Goal: Information Seeking & Learning: Learn about a topic

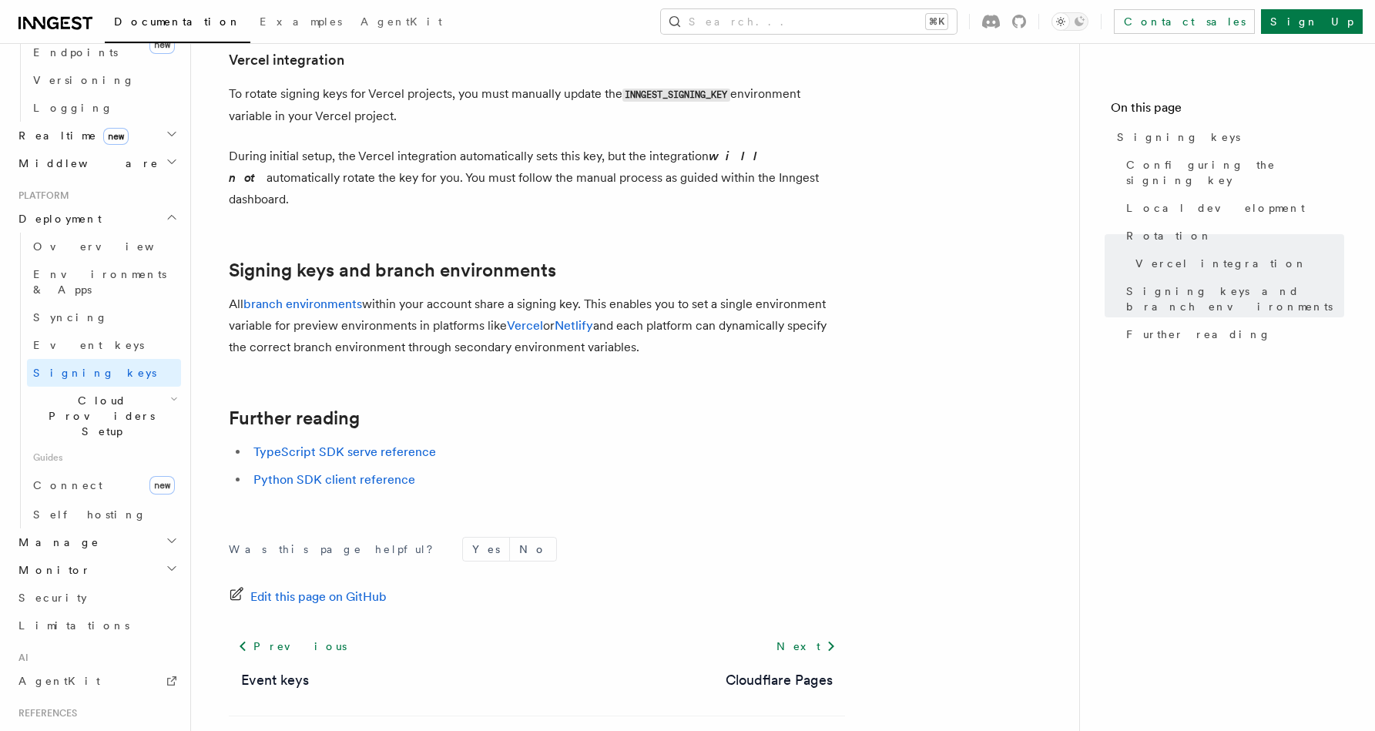
scroll to position [476, 0]
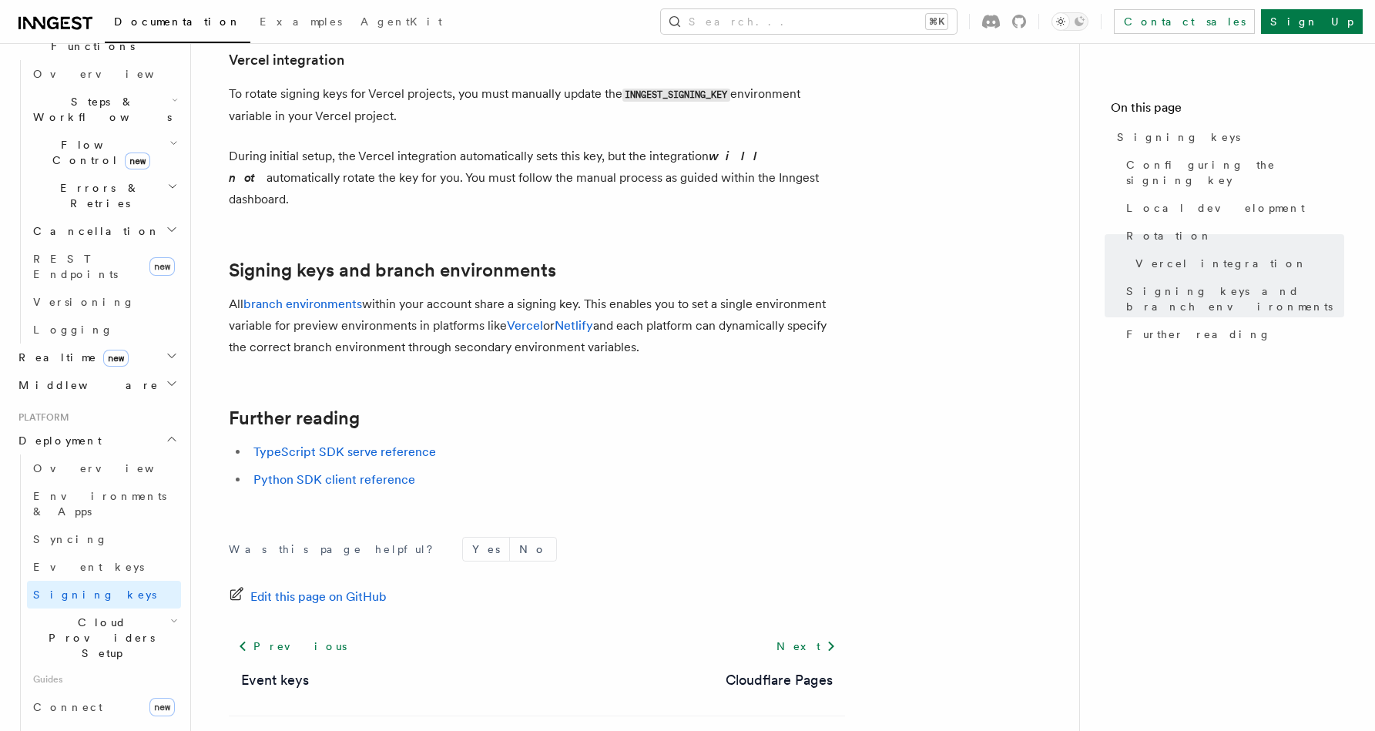
click at [159, 609] on h2 "Cloud Providers Setup" at bounding box center [104, 638] width 154 height 59
click at [67, 533] on span "Syncing" at bounding box center [70, 539] width 75 height 12
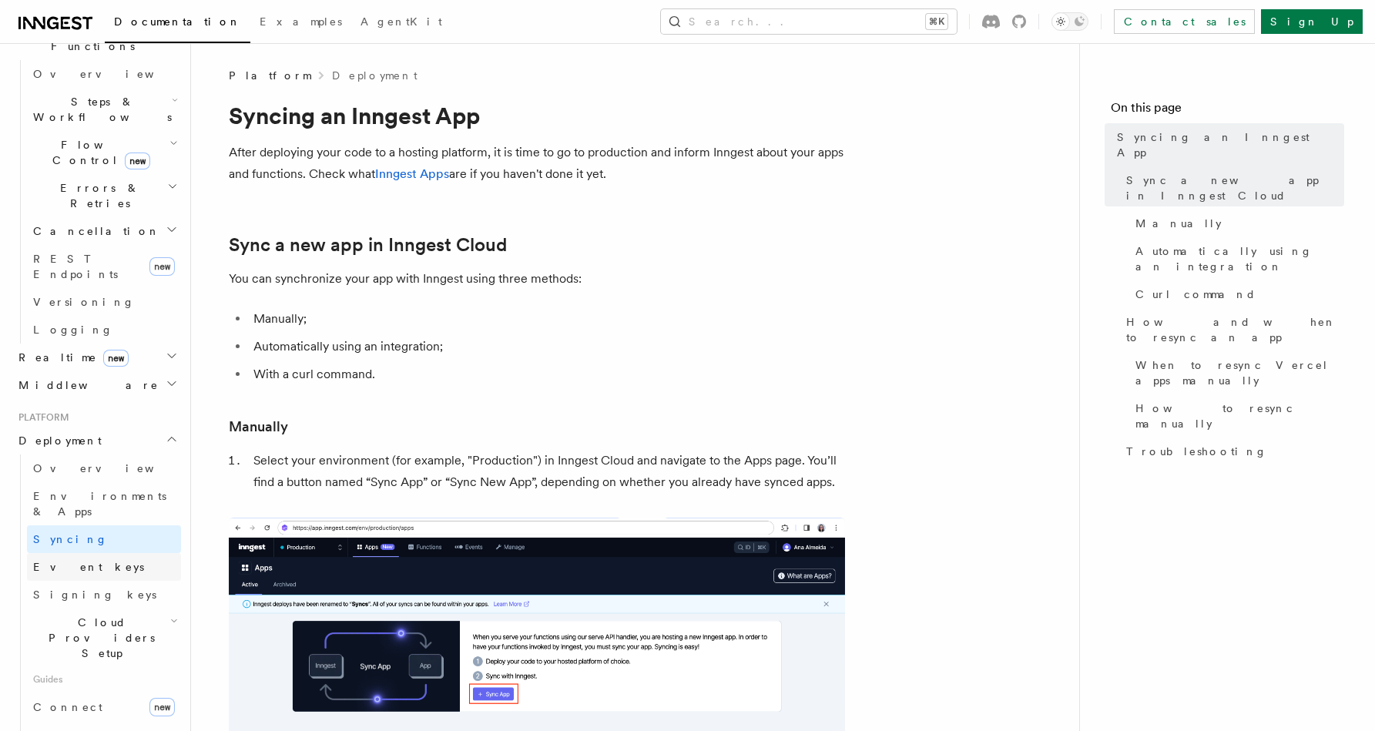
click at [72, 561] on span "Event keys" at bounding box center [88, 567] width 111 height 12
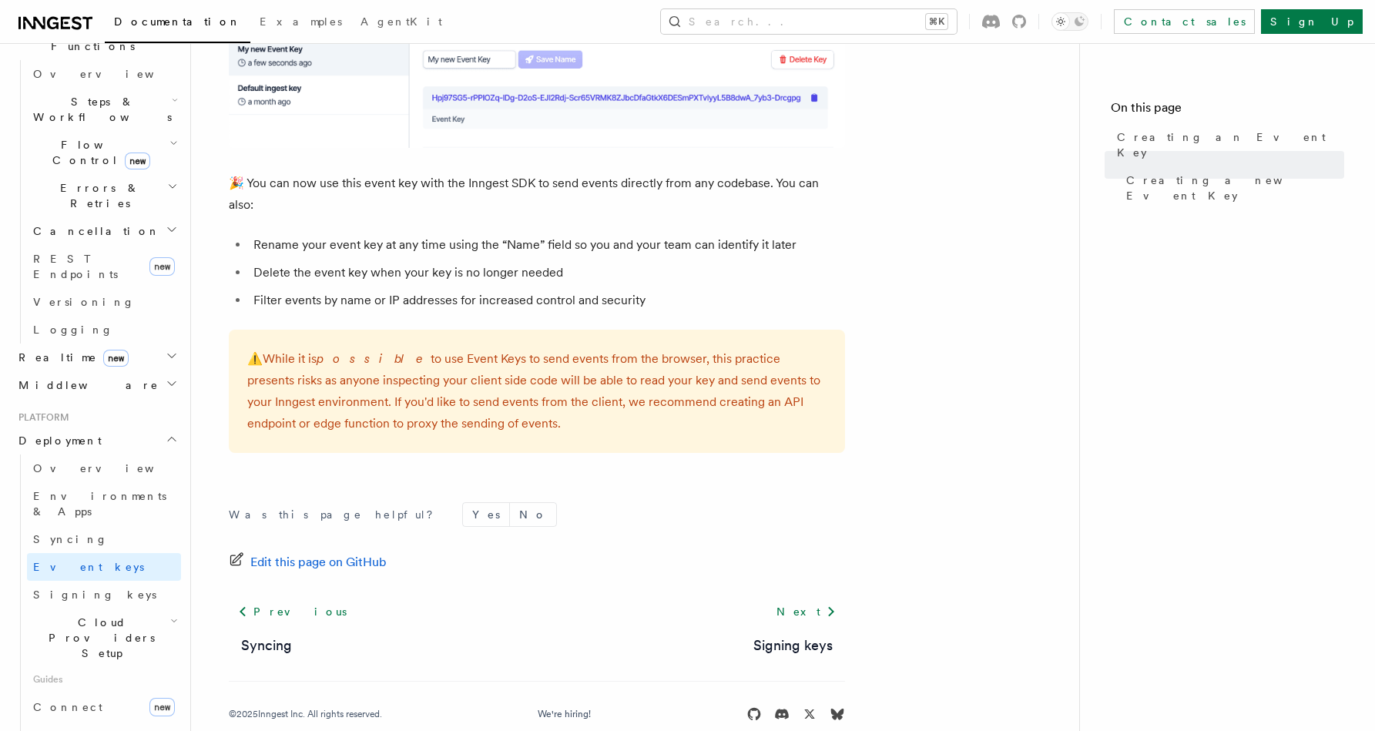
scroll to position [1008, 0]
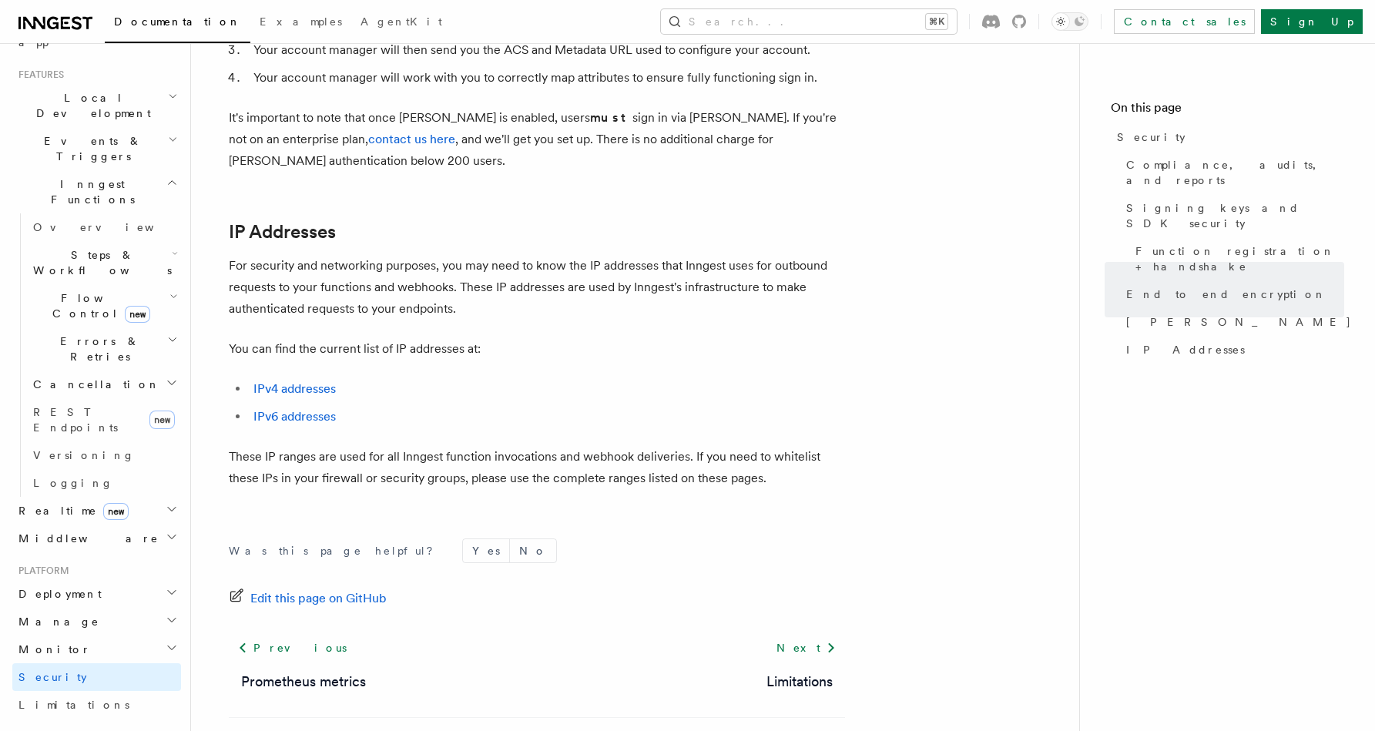
scroll to position [354, 0]
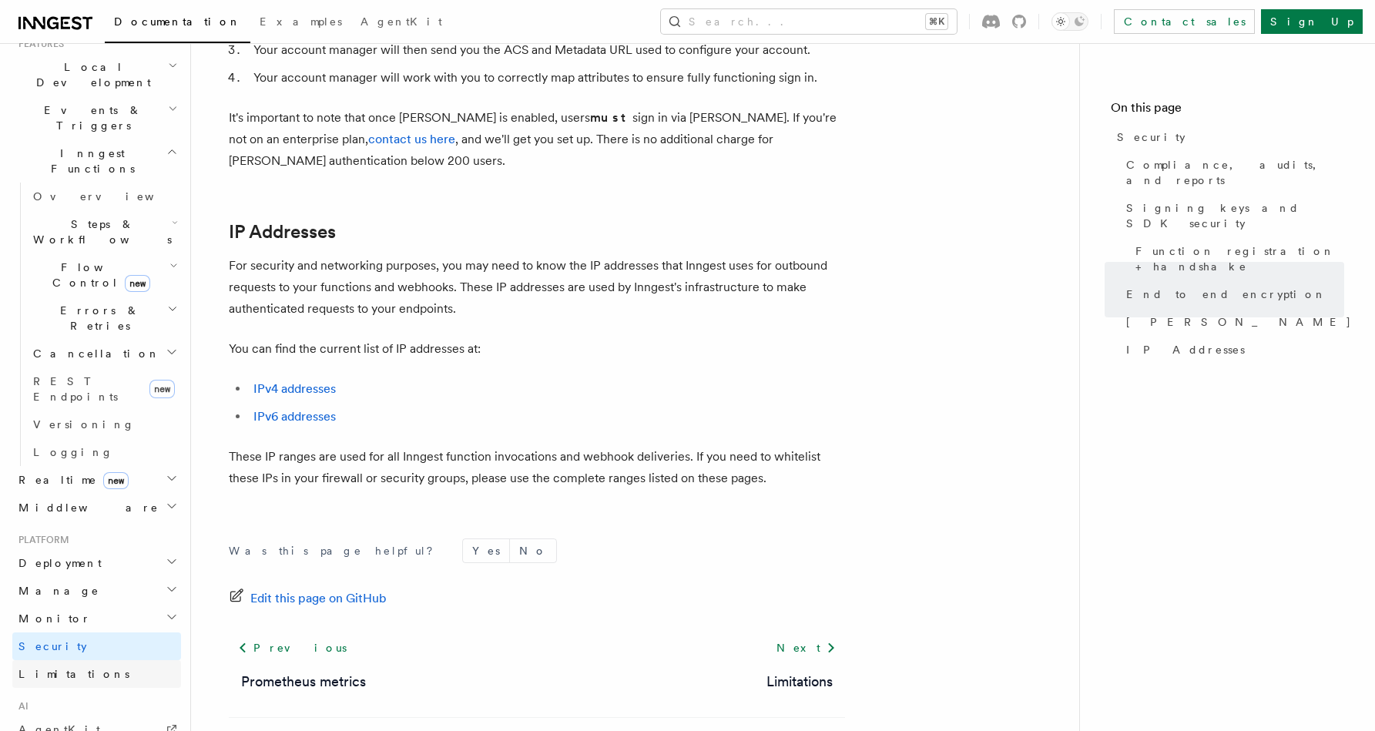
click at [54, 668] on span "Limitations" at bounding box center [73, 674] width 111 height 12
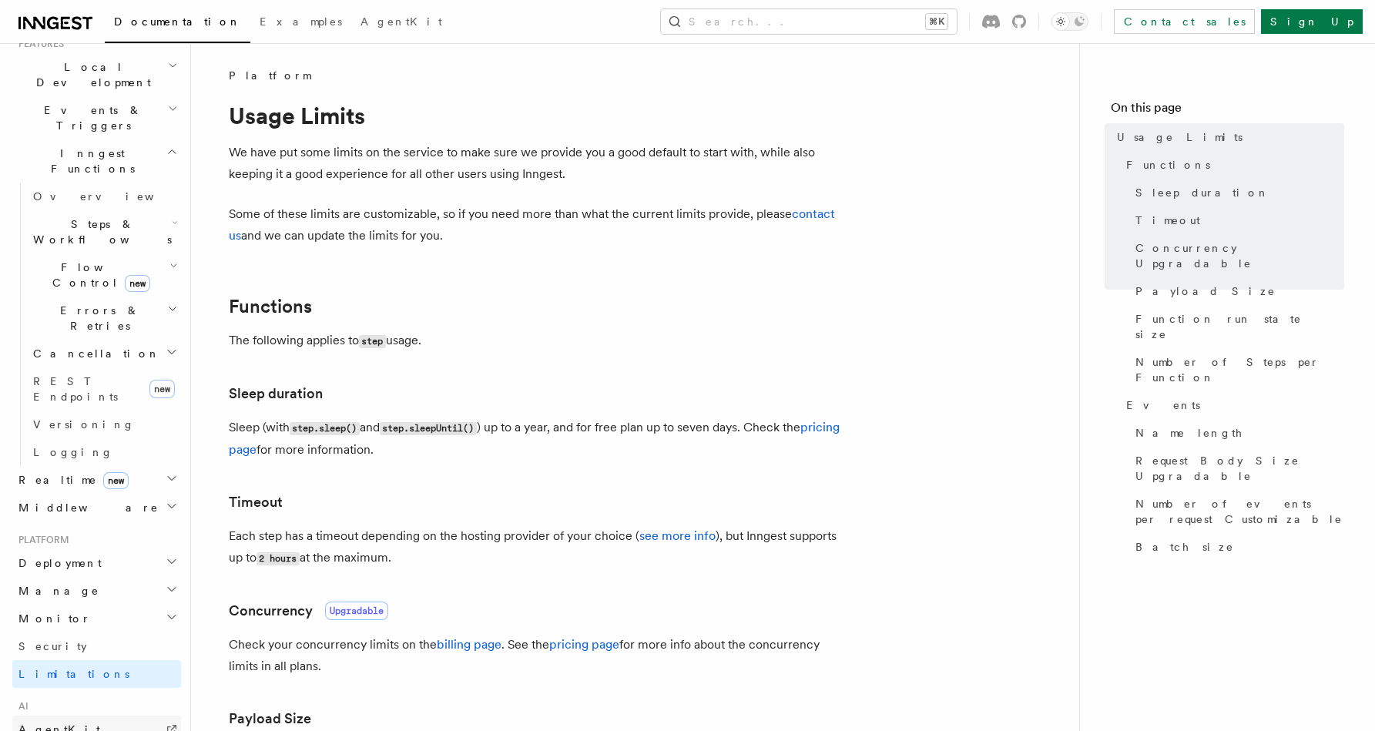
click at [36, 723] on span "AgentKit" at bounding box center [59, 729] width 82 height 12
